Goal: Task Accomplishment & Management: Use online tool/utility

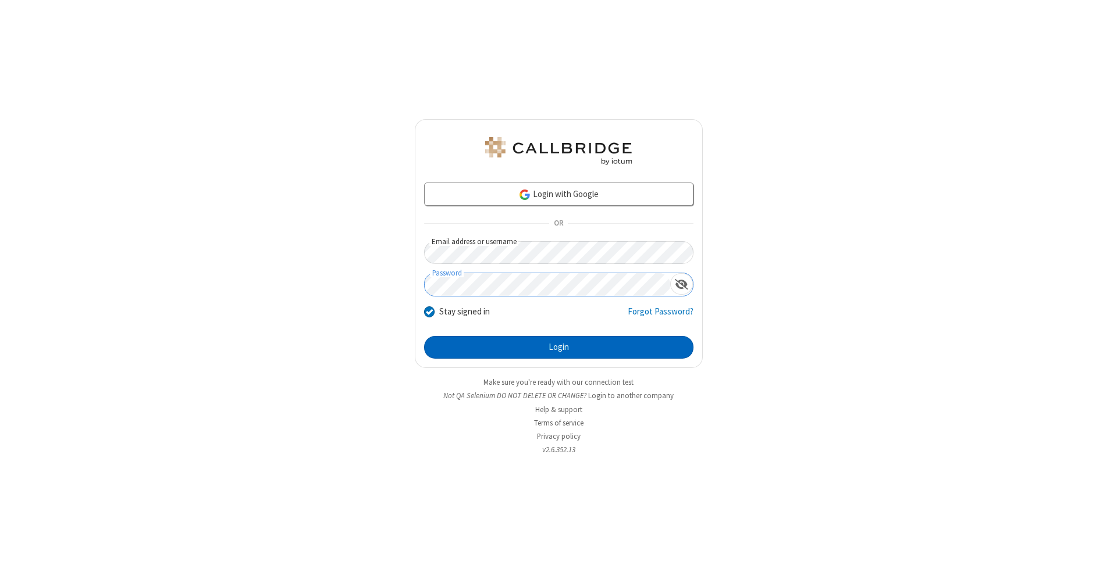
click at [558, 348] on button "Login" at bounding box center [558, 347] width 269 height 23
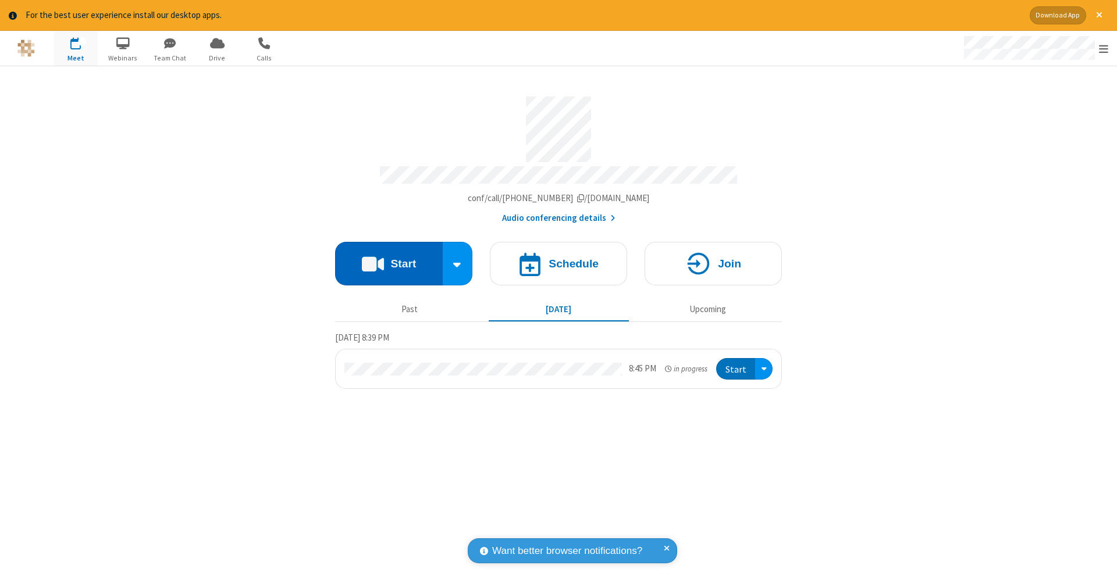
click at [389, 258] on button "Start" at bounding box center [389, 264] width 108 height 44
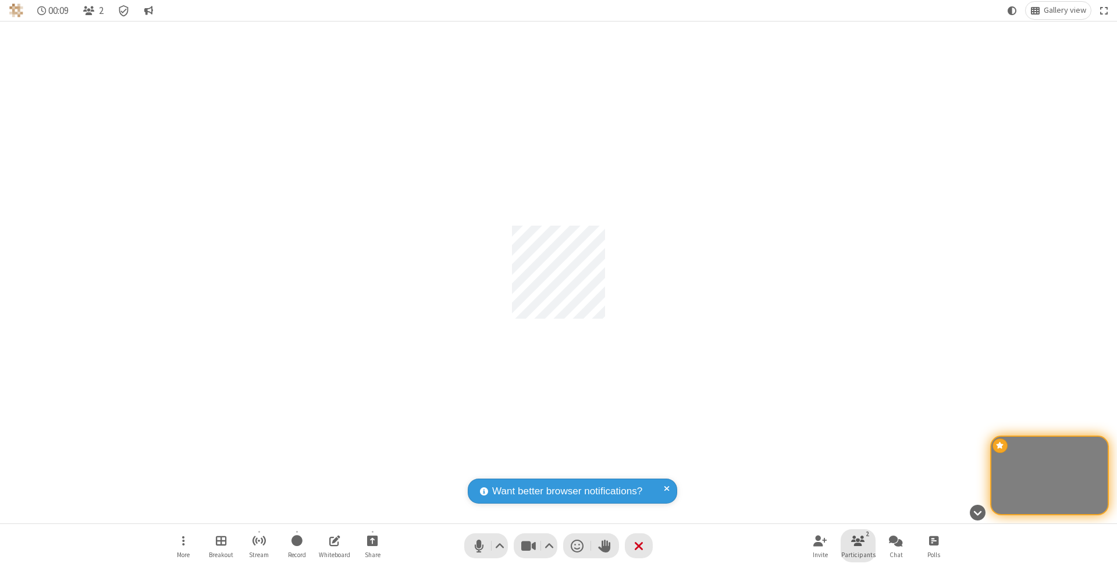
click at [858, 554] on span "Participants" at bounding box center [858, 554] width 34 height 7
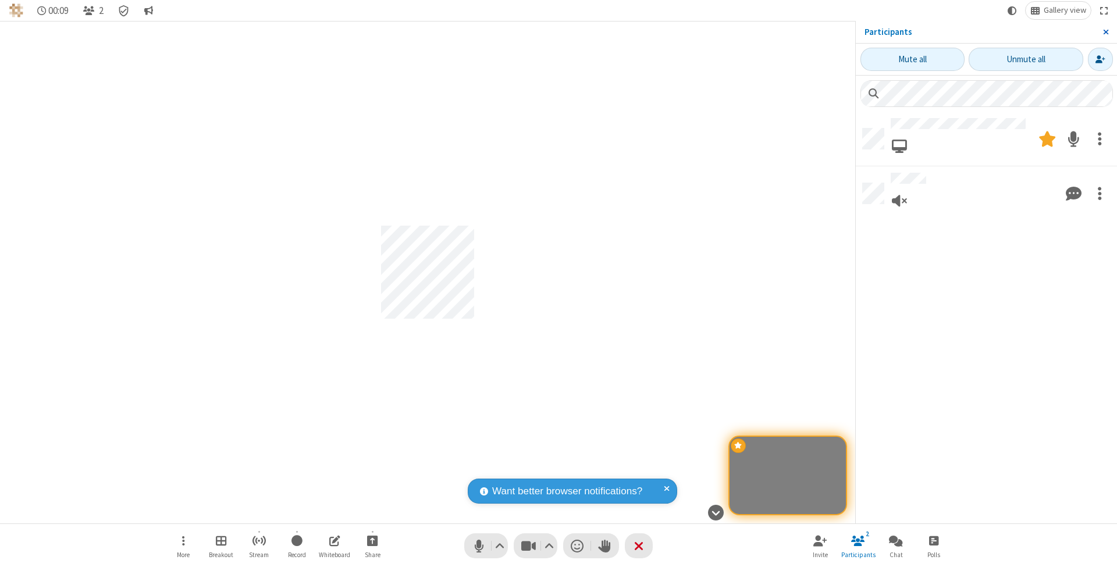
click at [1105, 31] on span "Close sidebar" at bounding box center [1106, 31] width 6 height 9
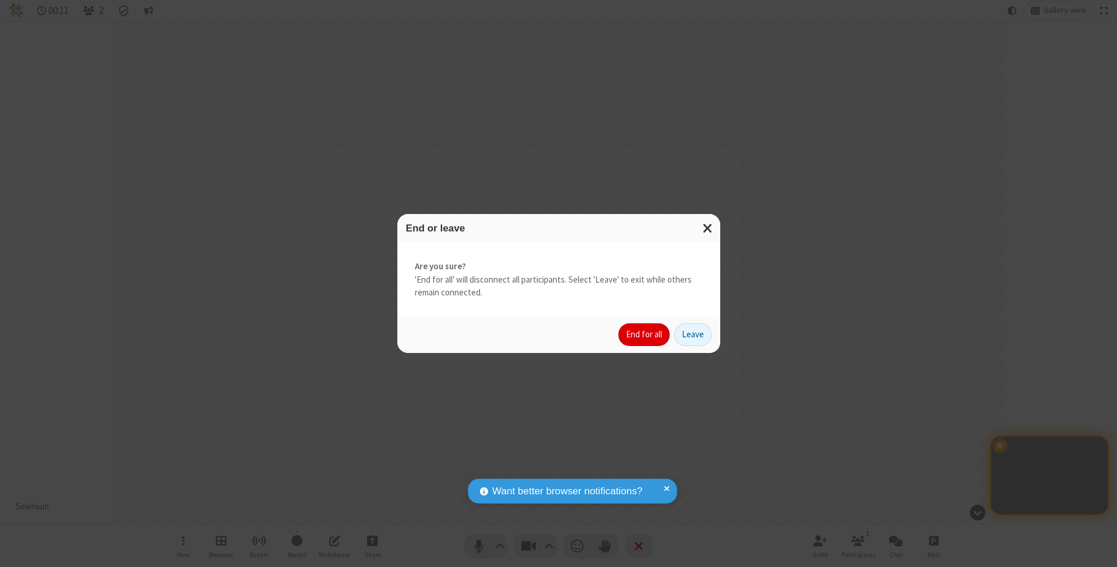
click at [645, 334] on button "End for all" at bounding box center [643, 334] width 51 height 23
